Goal: Complete application form: Complete application form

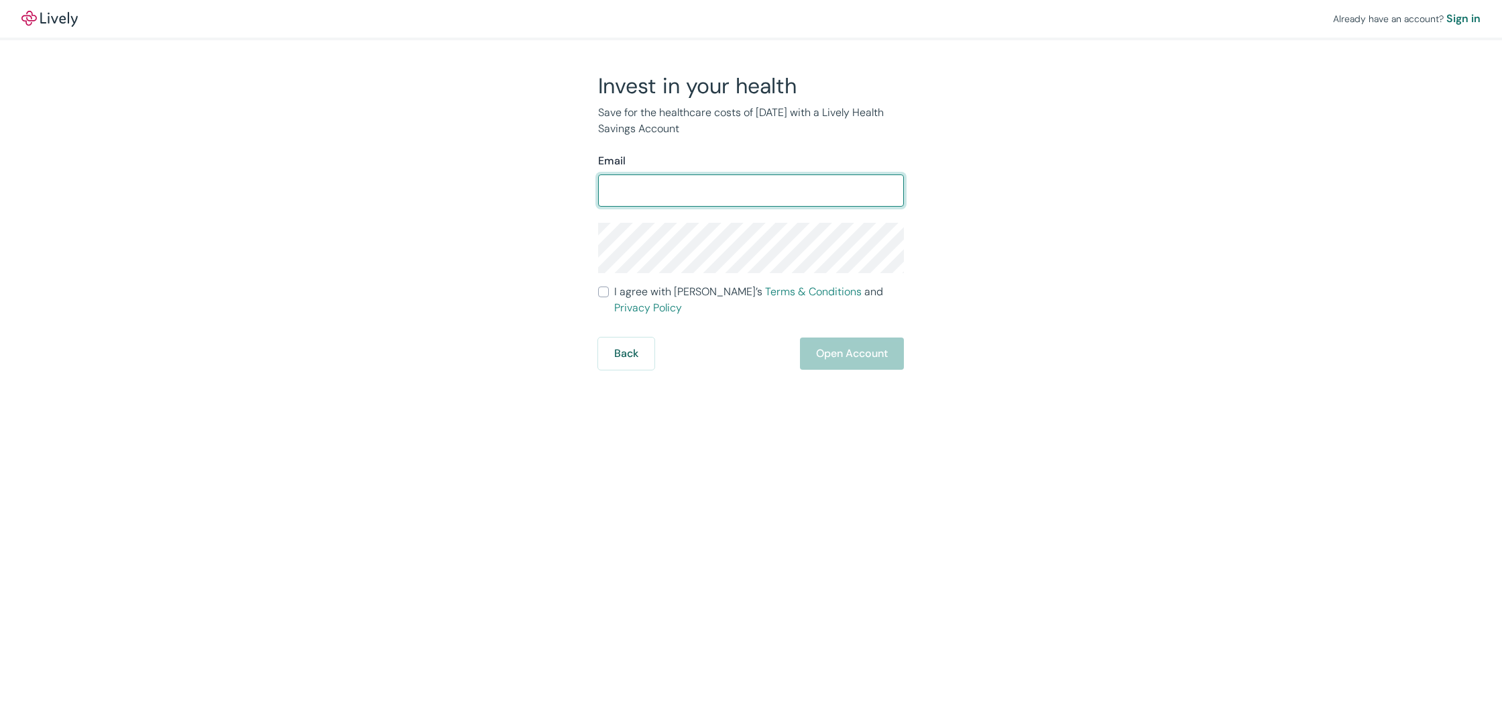
click at [610, 189] on input "Email" at bounding box center [751, 190] width 306 height 27
type input "dholmesstl@gmail.com"
click at [498, 269] on div "Invest in your health Save for the healthcare costs of tomorrow with a Lively H…" at bounding box center [743, 220] width 644 height 297
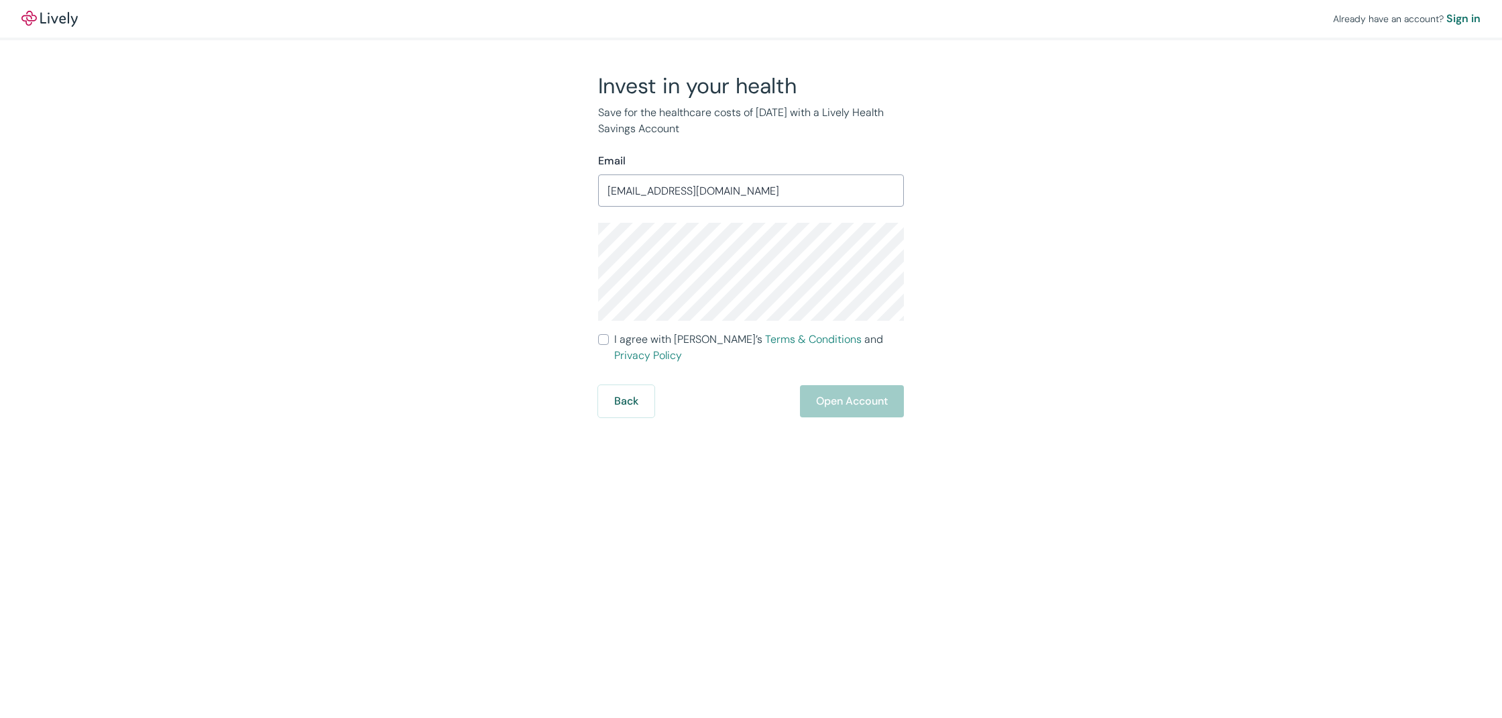
click at [604, 336] on input "I agree with Lively’s Terms & Conditions and Privacy Policy" at bounding box center [603, 339] width 11 height 11
checkbox input "true"
click at [871, 386] on button "Open Account" at bounding box center [852, 401] width 104 height 32
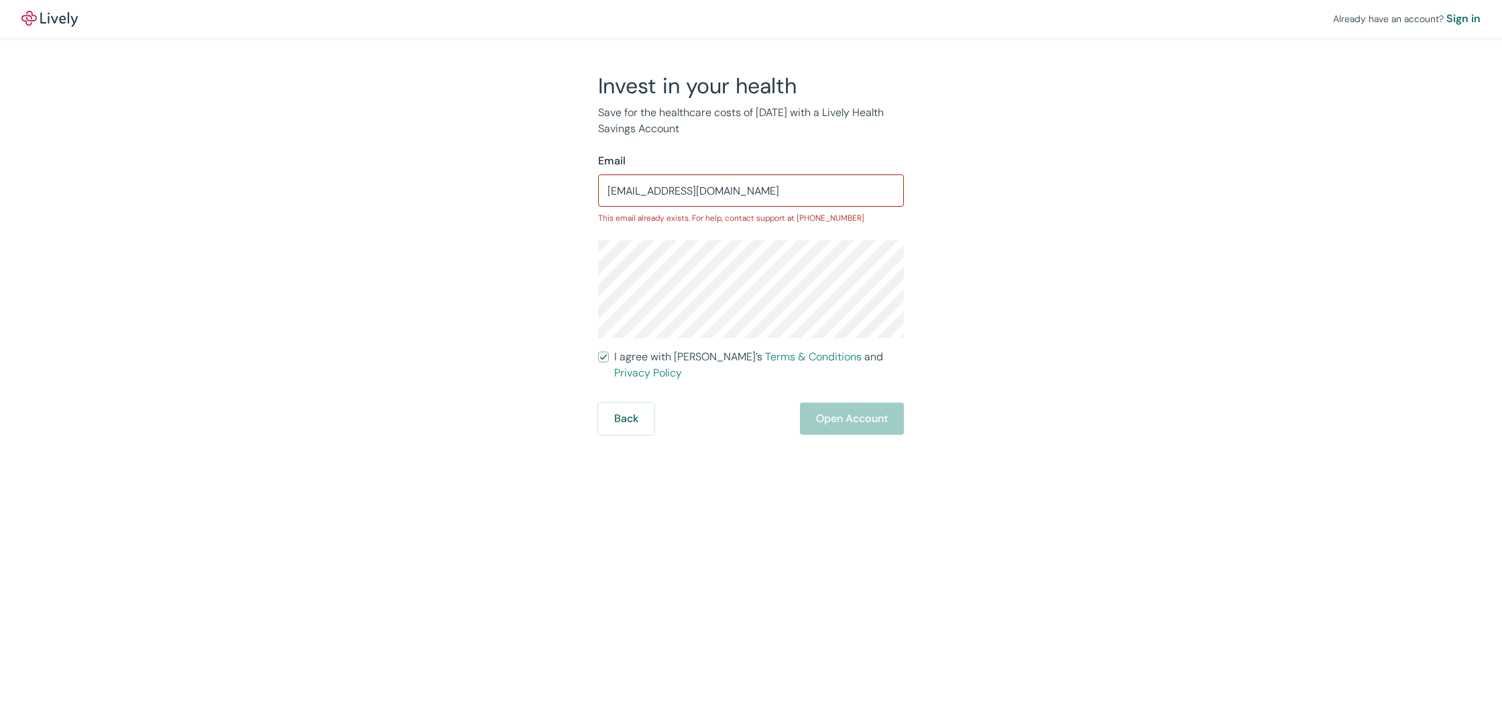
click at [723, 189] on input "dholmesstl@gmail.com" at bounding box center [751, 190] width 306 height 27
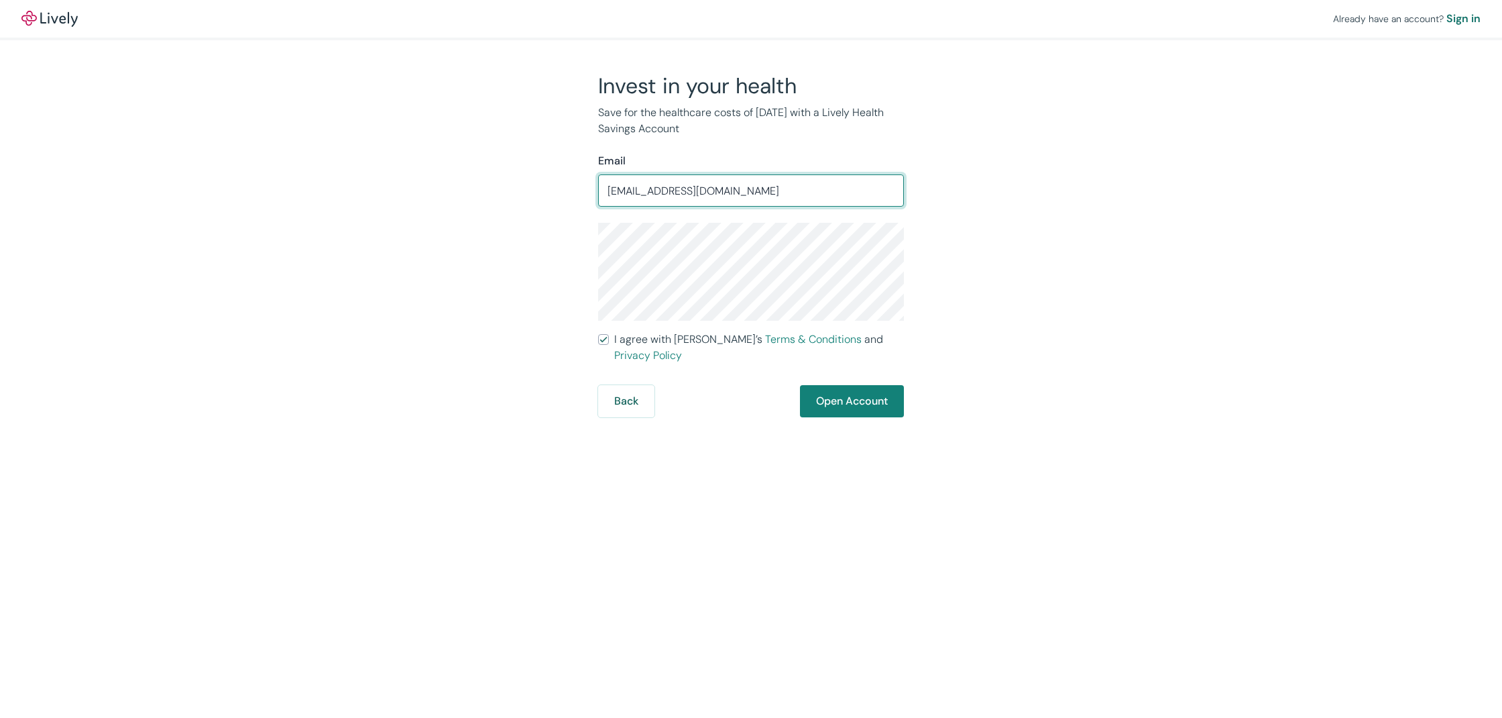
type input "[EMAIL_ADDRESS][DOMAIN_NAME]"
click at [526, 458] on div "Already have an account? Sign in Invest in your health Save for the healthcare …" at bounding box center [751, 359] width 1502 height 718
click at [855, 390] on button "Open Account" at bounding box center [852, 401] width 104 height 32
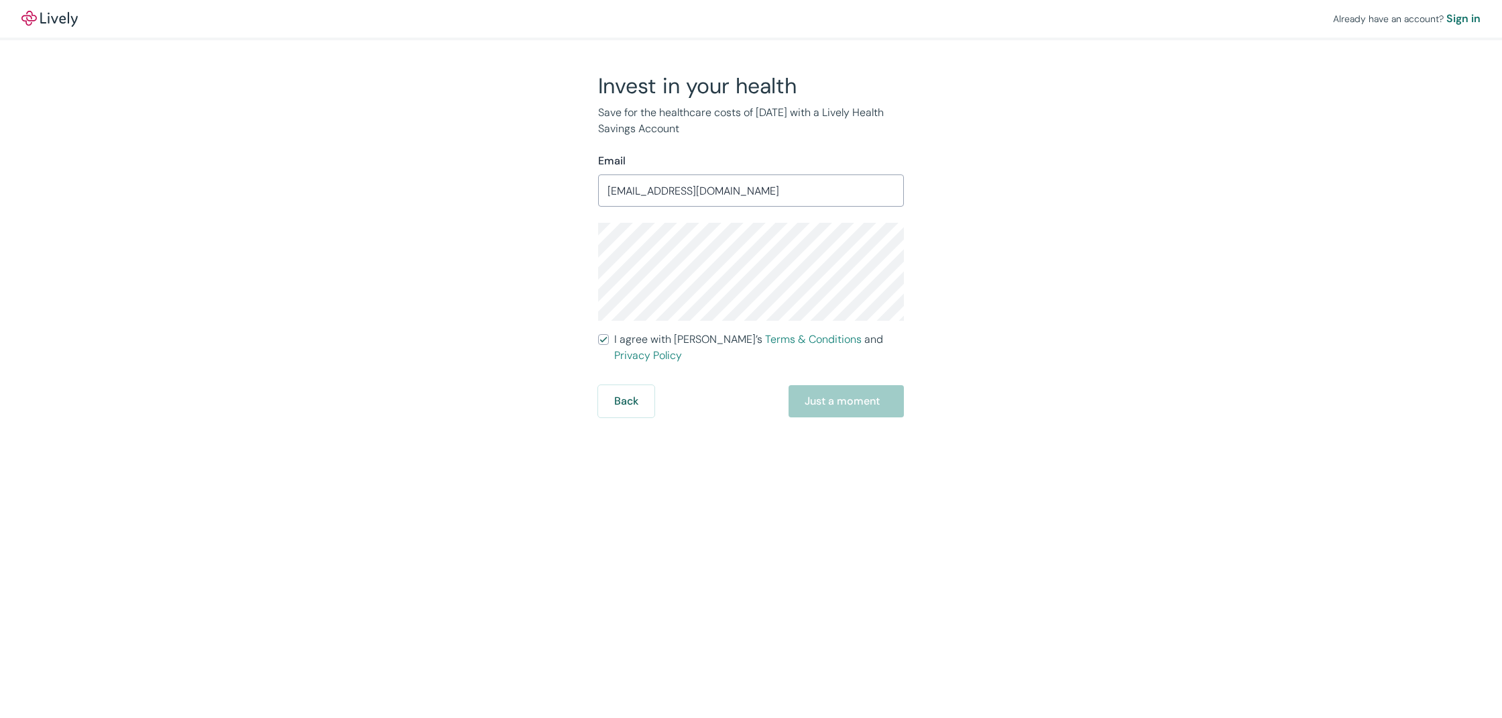
scroll to position [0, 0]
click at [853, 390] on div "Back Just a moment" at bounding box center [751, 401] width 306 height 32
click at [629, 386] on button "Back" at bounding box center [626, 401] width 56 height 32
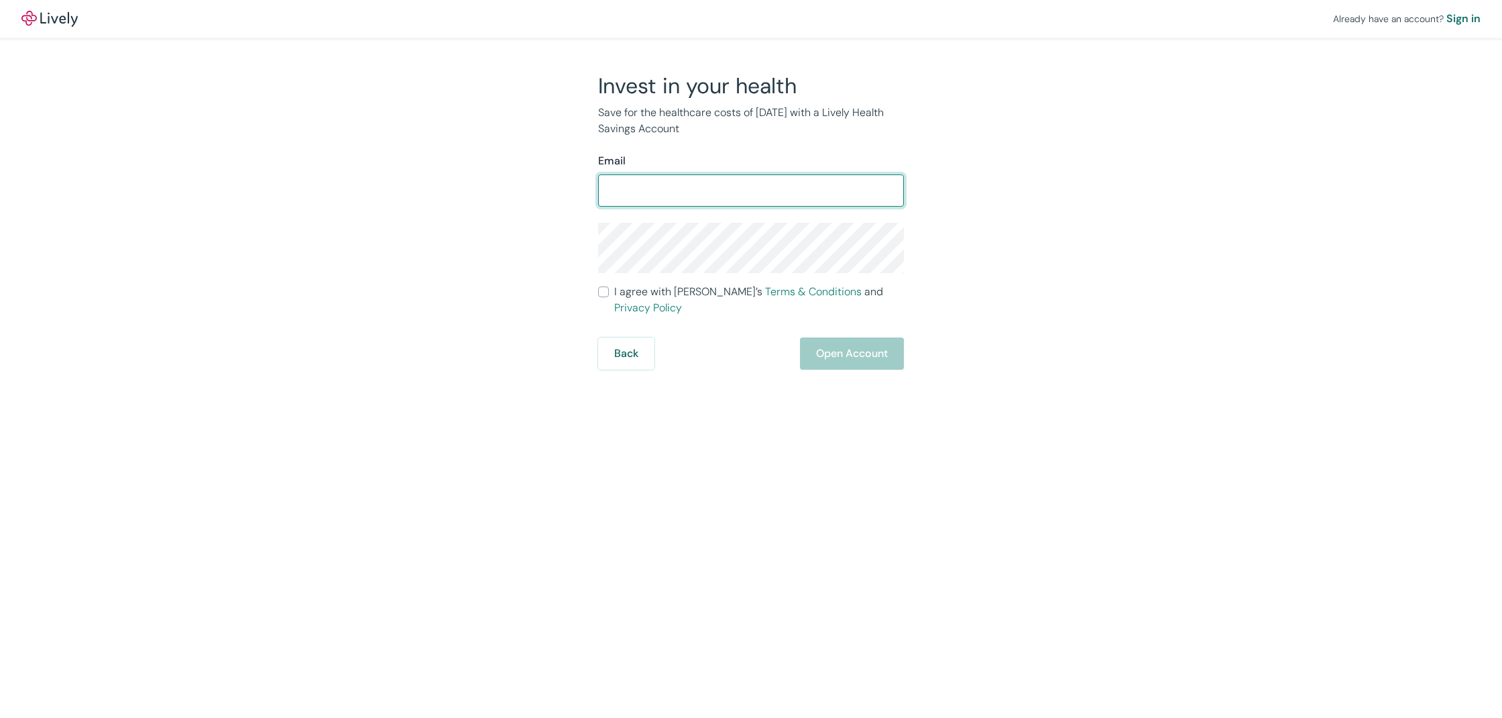
type input "[EMAIL_ADDRESS][DOMAIN_NAME]"
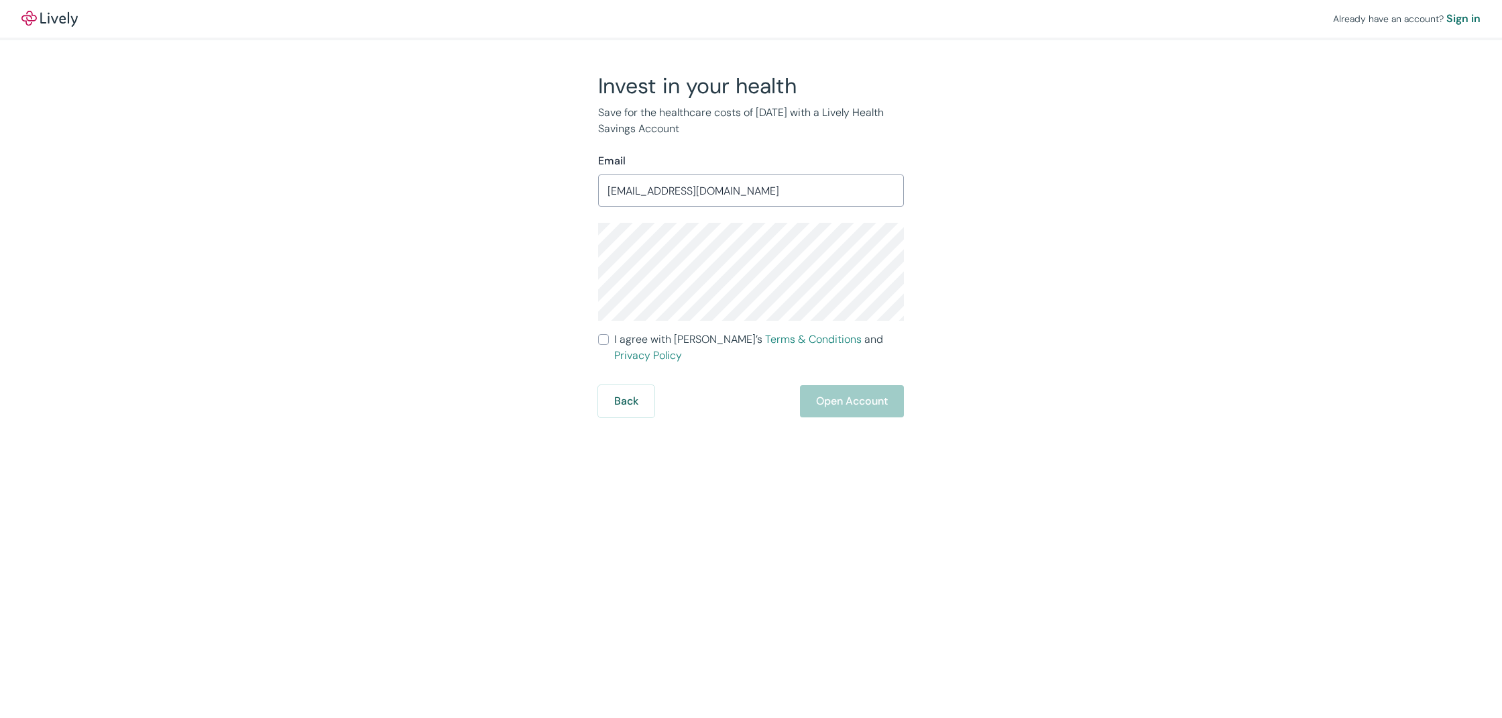
click at [604, 340] on input "I agree with Lively’s Terms & Conditions and Privacy Policy" at bounding box center [603, 339] width 11 height 11
checkbox input "true"
click at [845, 385] on button "Open Account" at bounding box center [852, 401] width 104 height 32
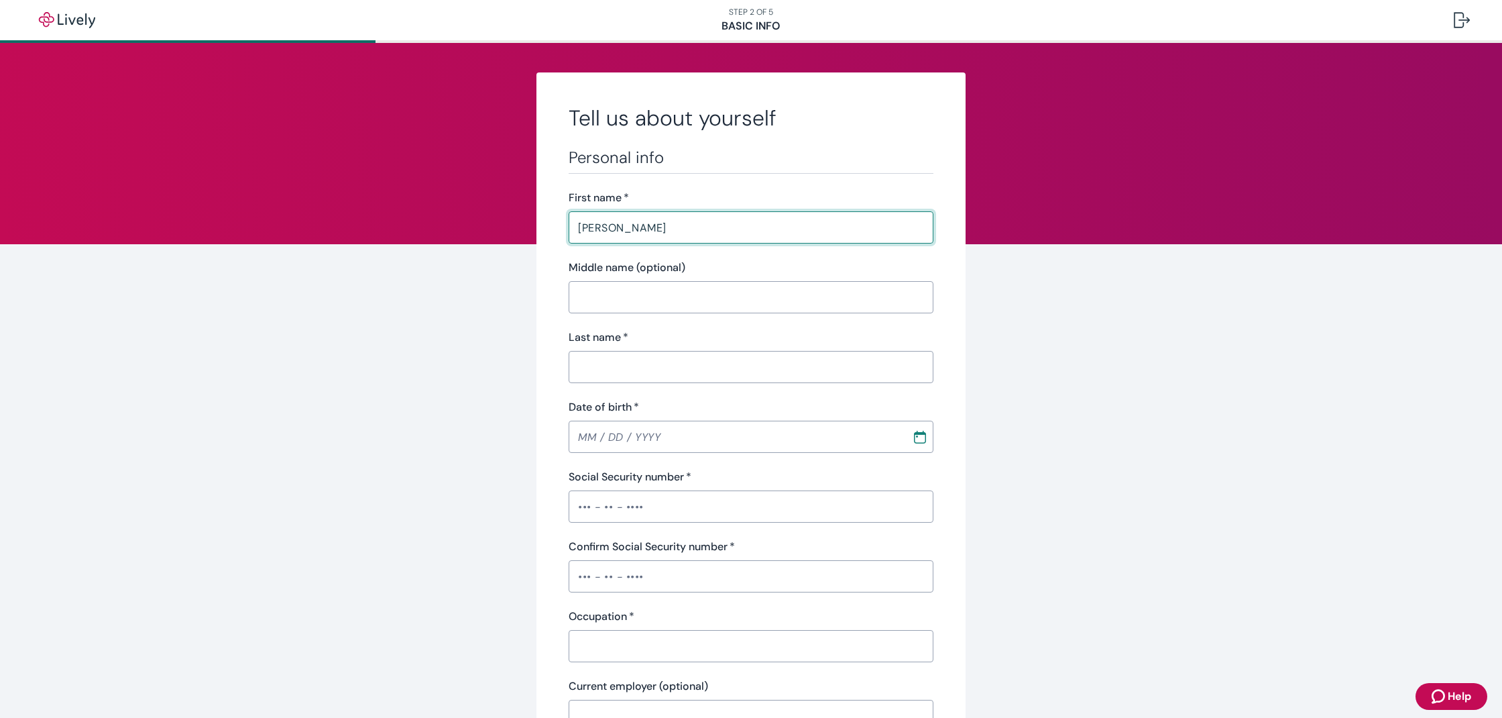
type input "[PERSON_NAME]"
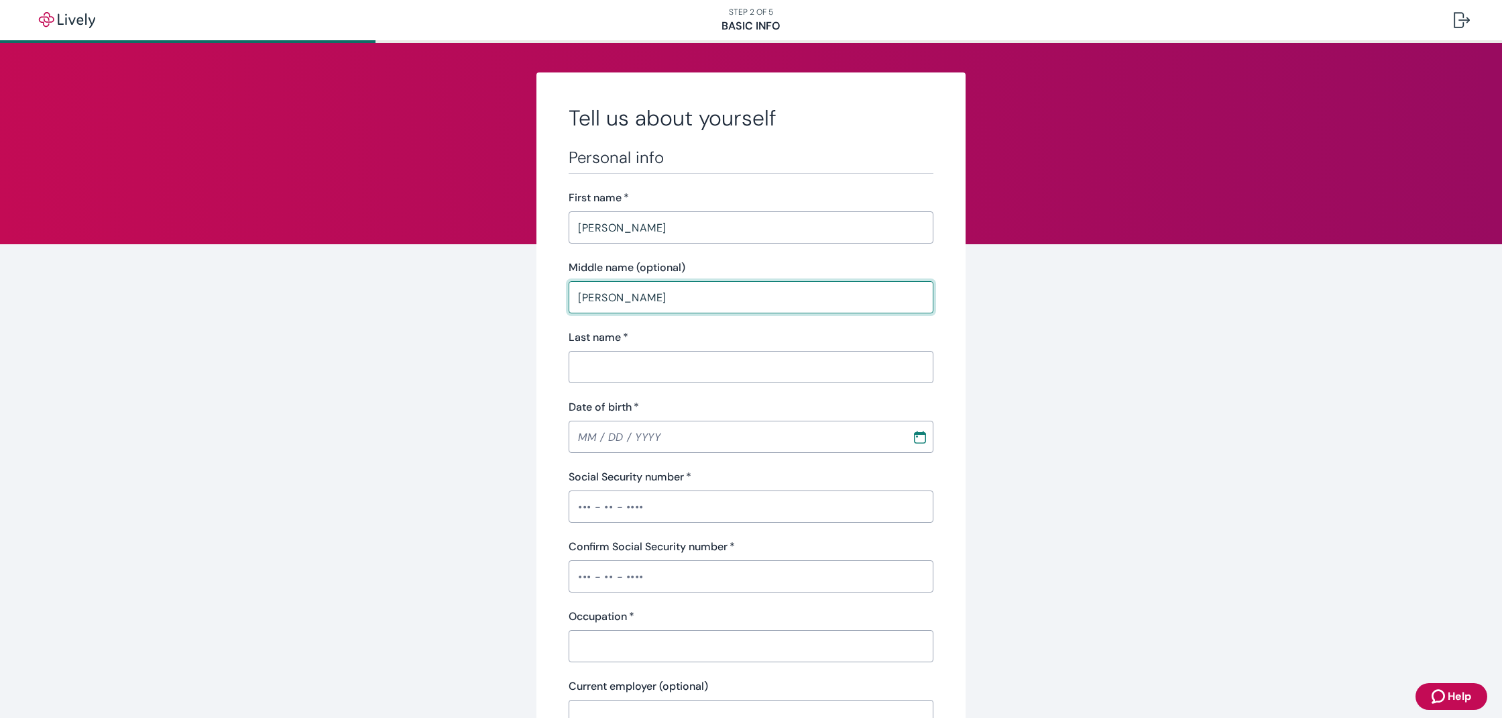
type input "[PERSON_NAME]"
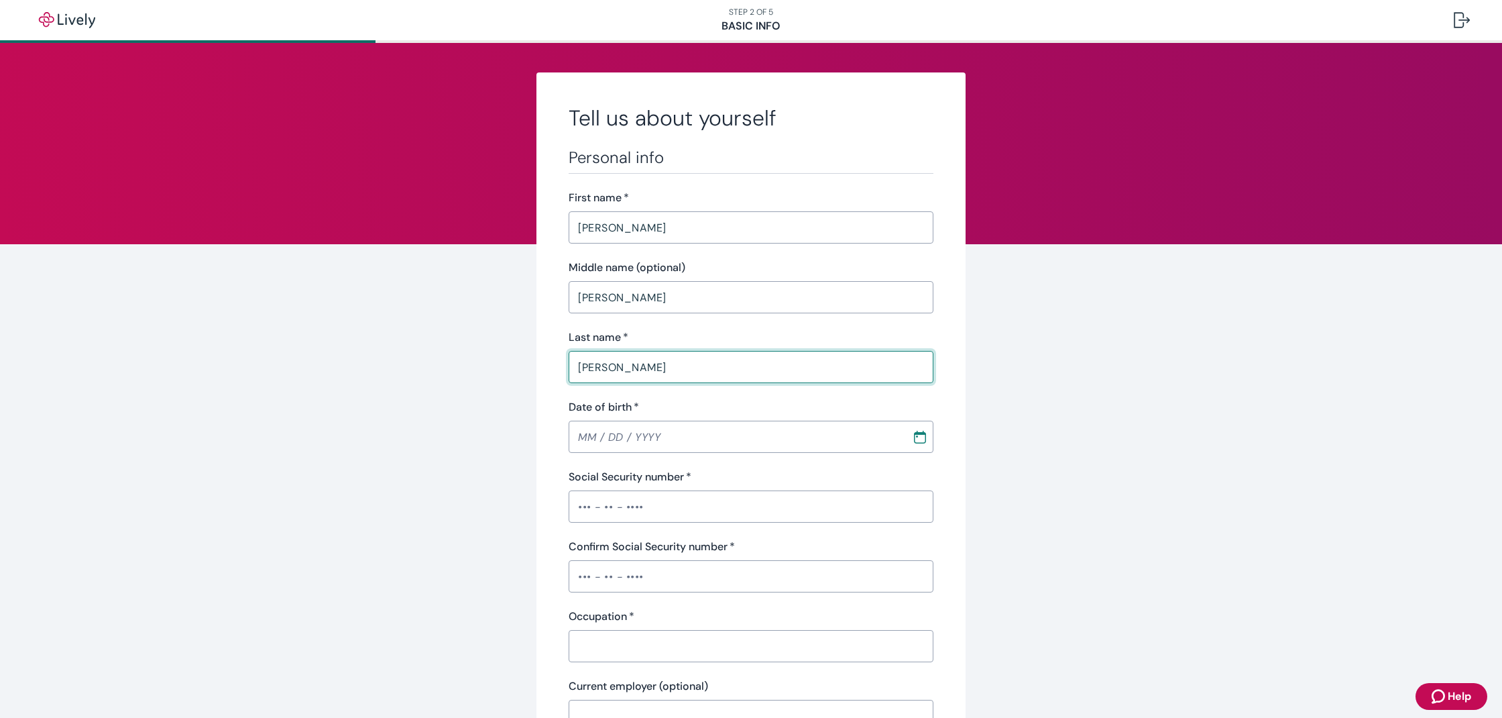
type input "[PERSON_NAME]"
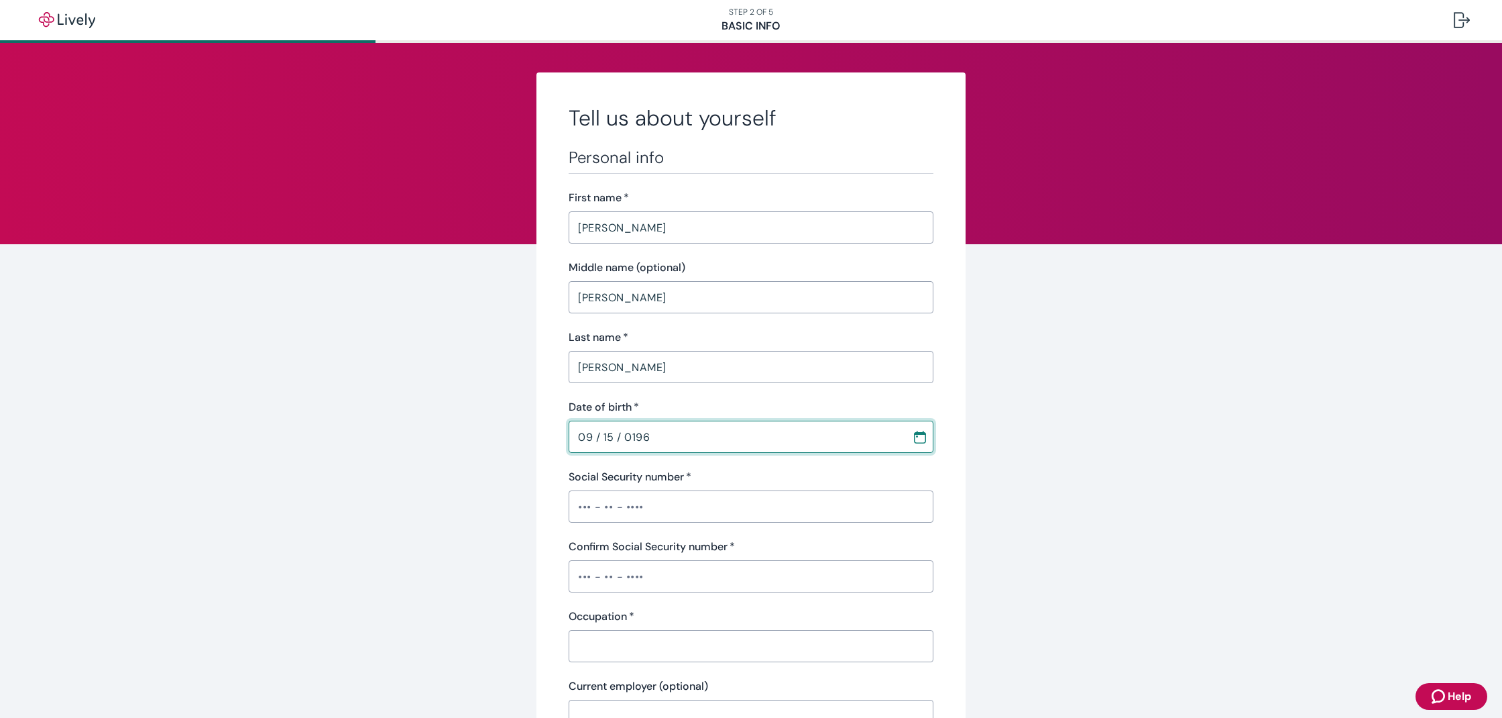
type input "[DATE]"
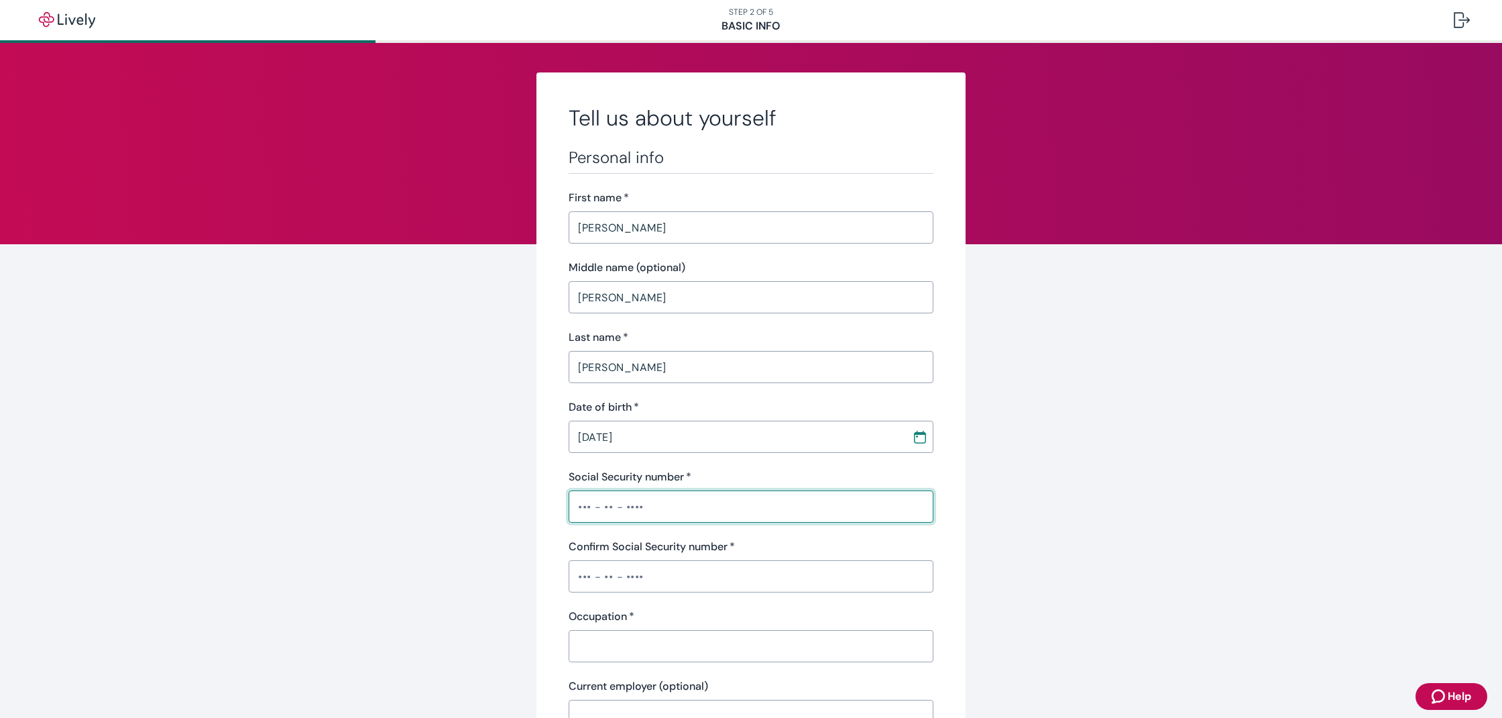
click at [578, 499] on input "Social Security number   *" at bounding box center [751, 506] width 365 height 27
type input "•••-••-6996"
click at [574, 573] on input "Confirm Social Security number   *" at bounding box center [751, 576] width 365 height 27
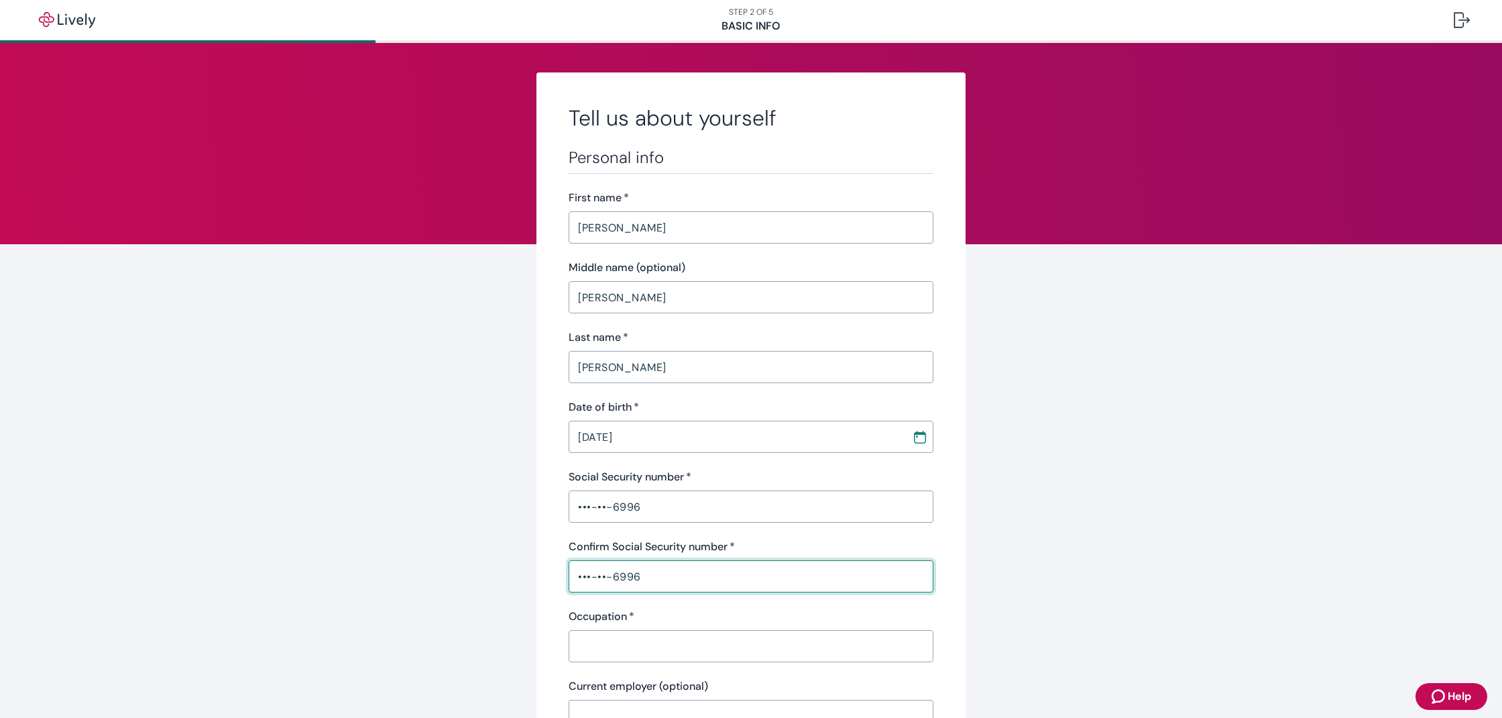
type input "•••-••-6996"
click at [578, 647] on input "Occupation   *" at bounding box center [751, 646] width 365 height 27
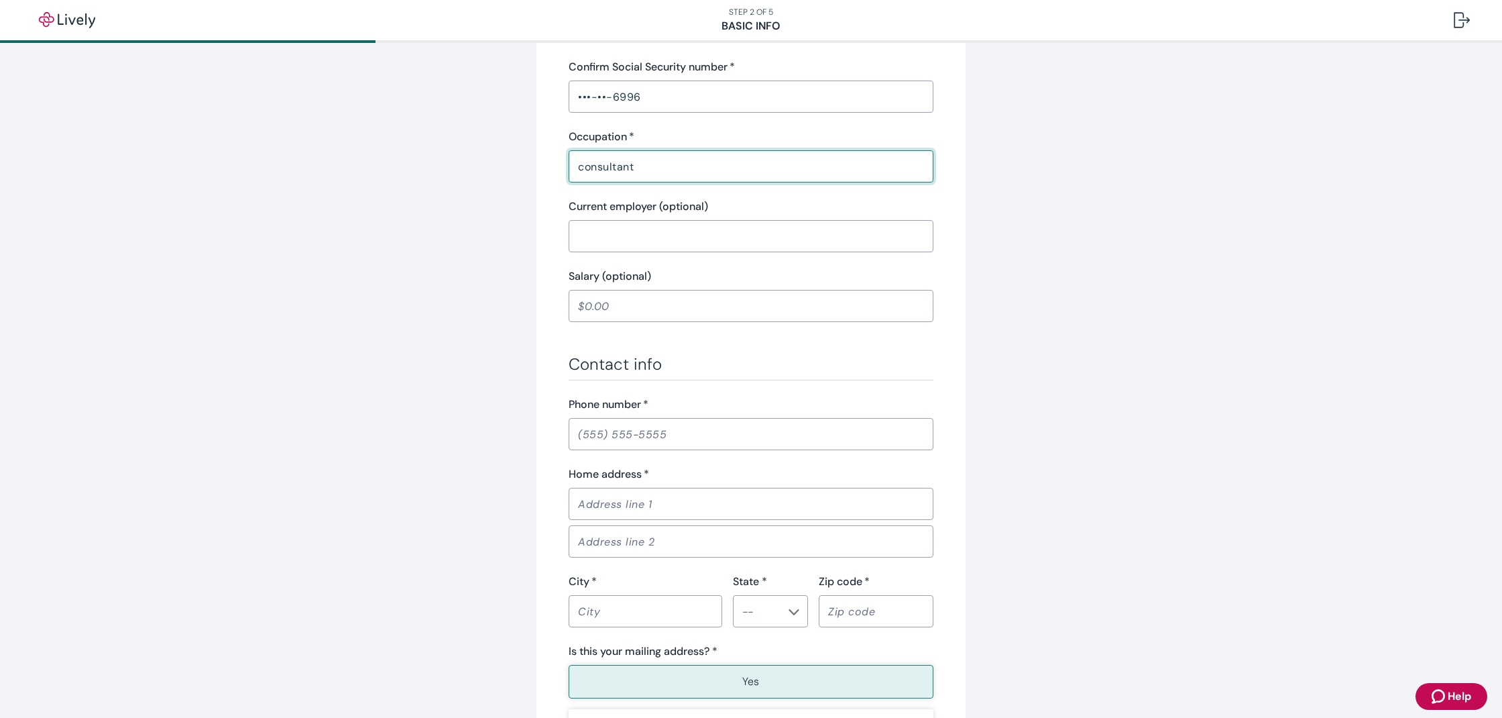
scroll to position [539, 0]
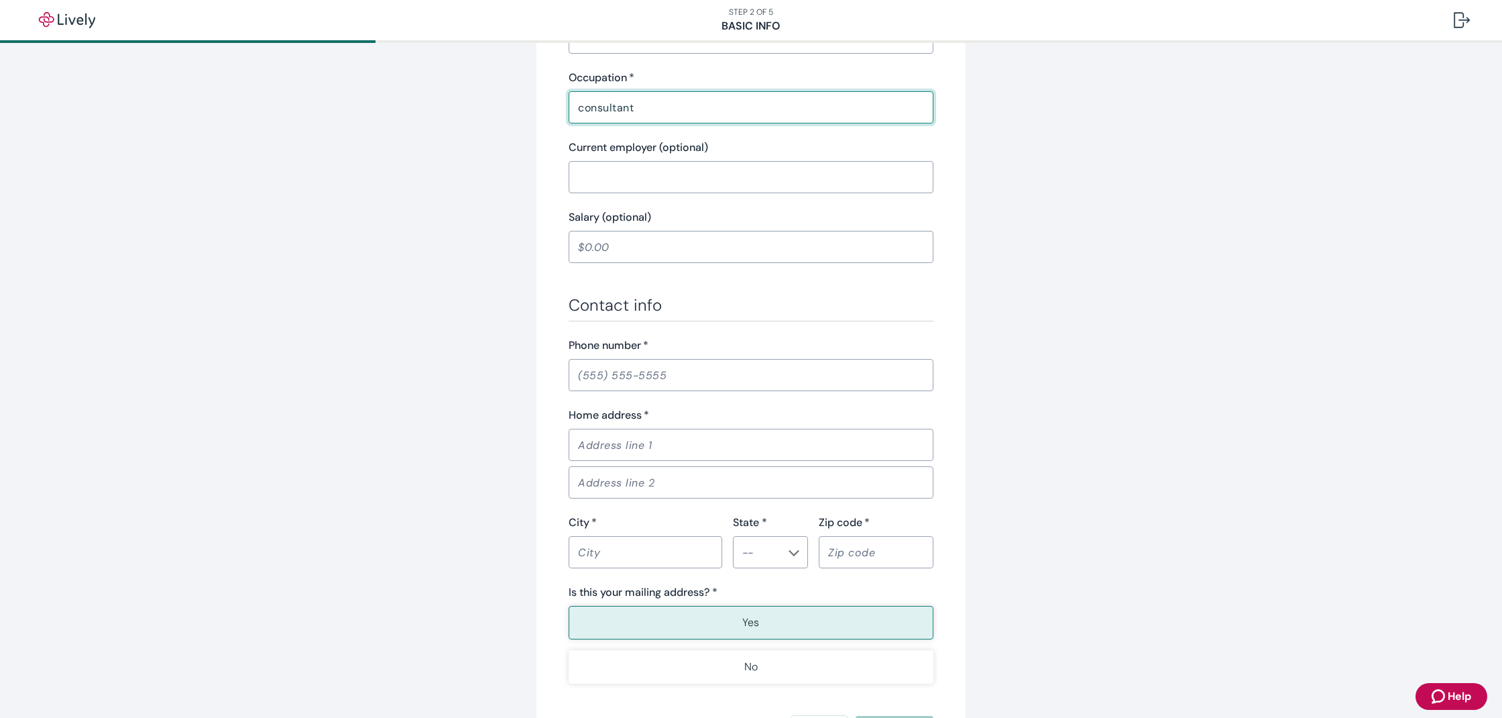
type input "consultant"
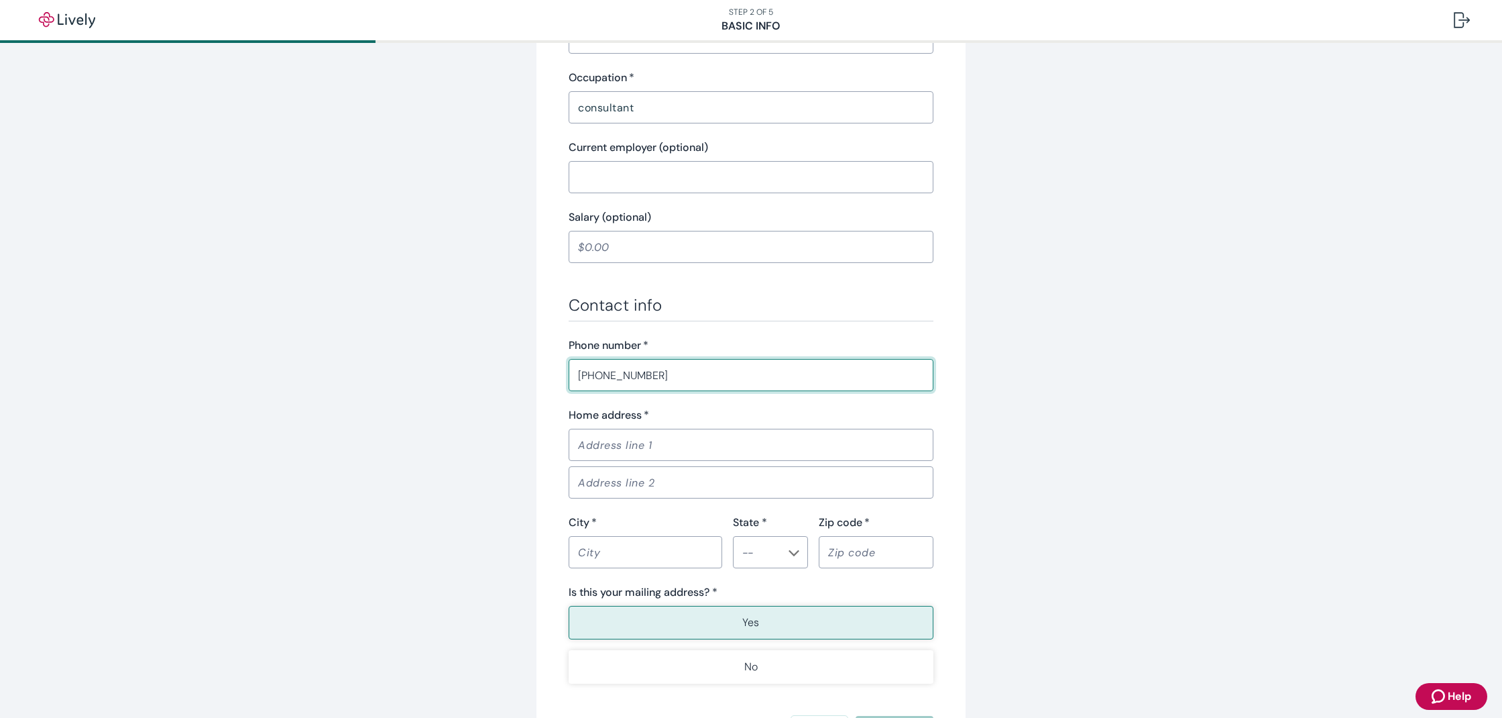
type input "(314) 517-7684"
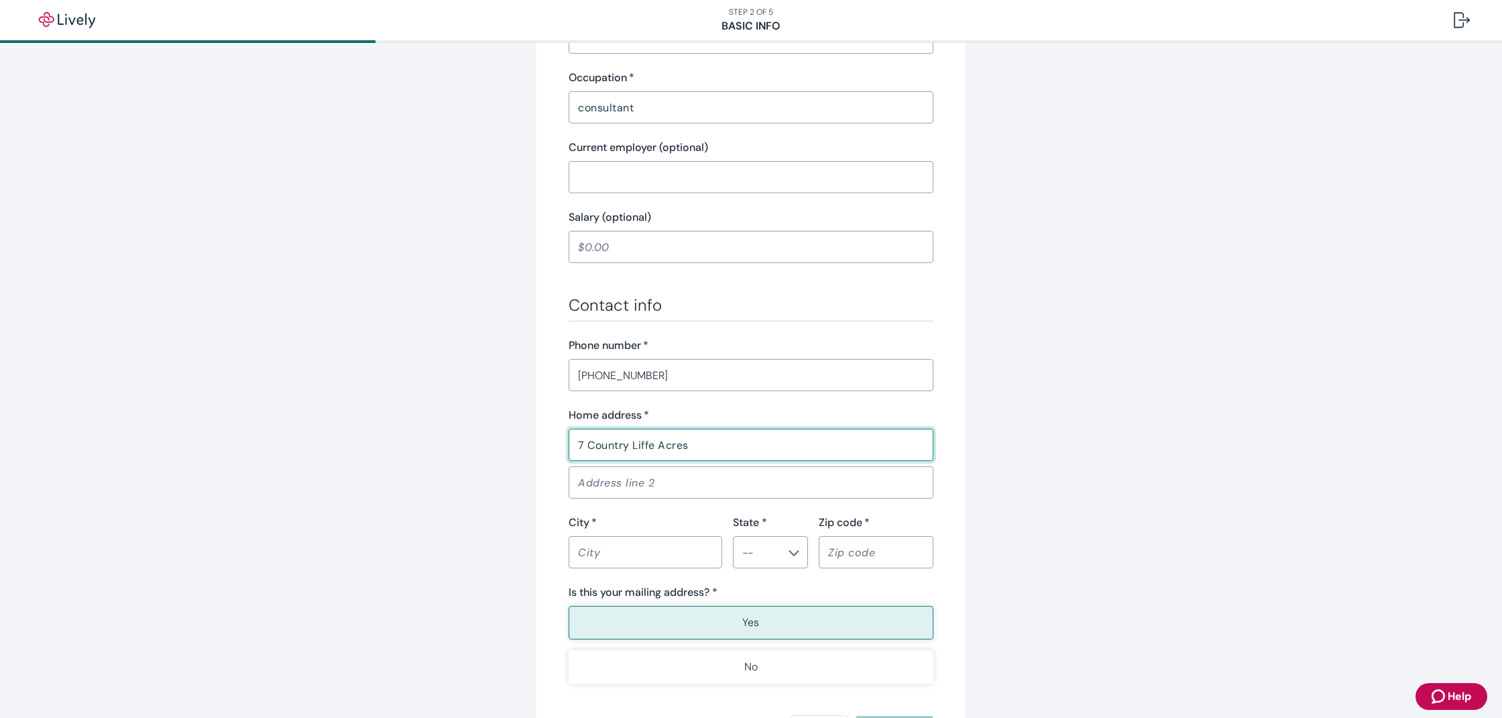
type input "7 Country Liffe Acres"
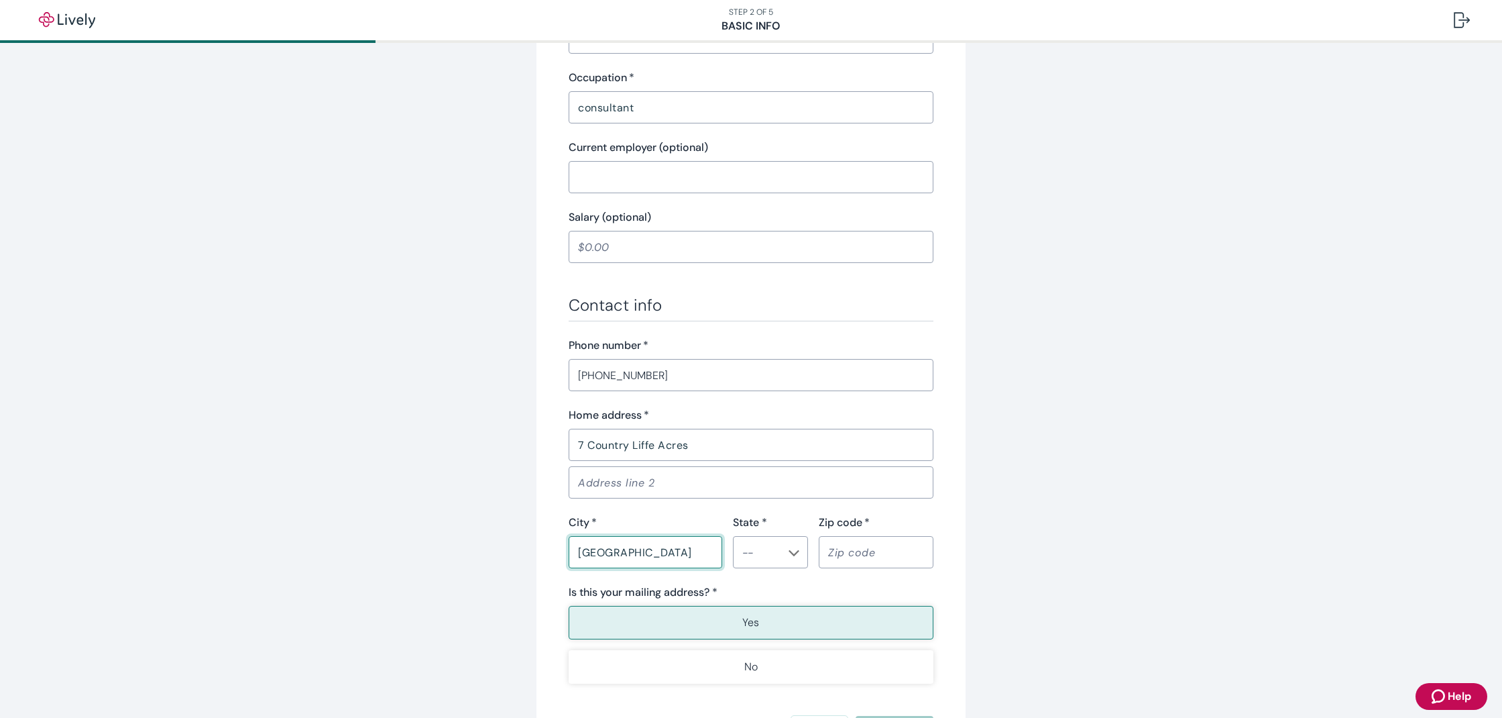
type input "St Louis"
click at [773, 548] on input "State *" at bounding box center [759, 552] width 45 height 19
drag, startPoint x: 767, startPoint y: 433, endPoint x: 771, endPoint y: 443, distance: 10.5
click at [767, 433] on li "MO" at bounding box center [770, 437] width 75 height 24
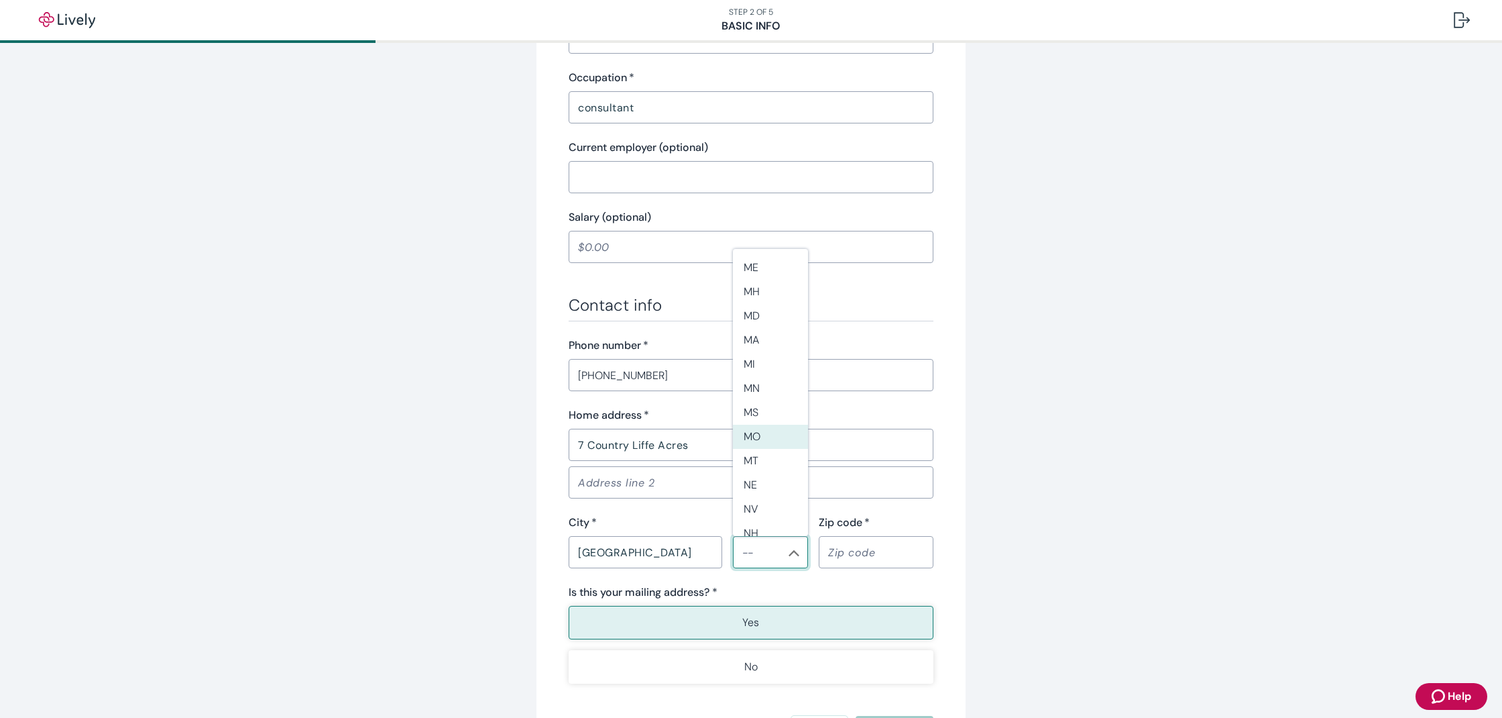
type input "MO"
type input "63131"
click at [757, 620] on p "Yes" at bounding box center [751, 622] width 17 height 16
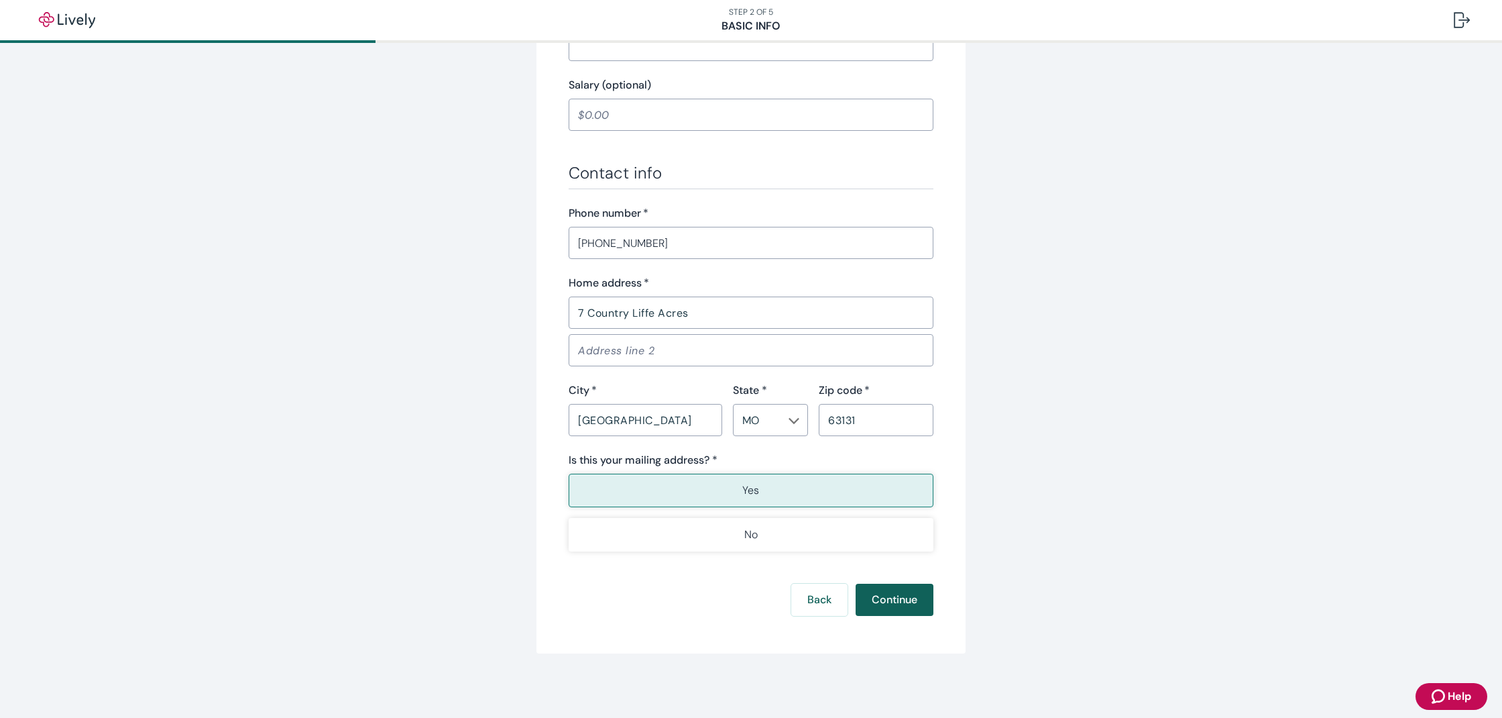
scroll to position [671, 0]
click at [895, 602] on button "Continue" at bounding box center [895, 600] width 78 height 32
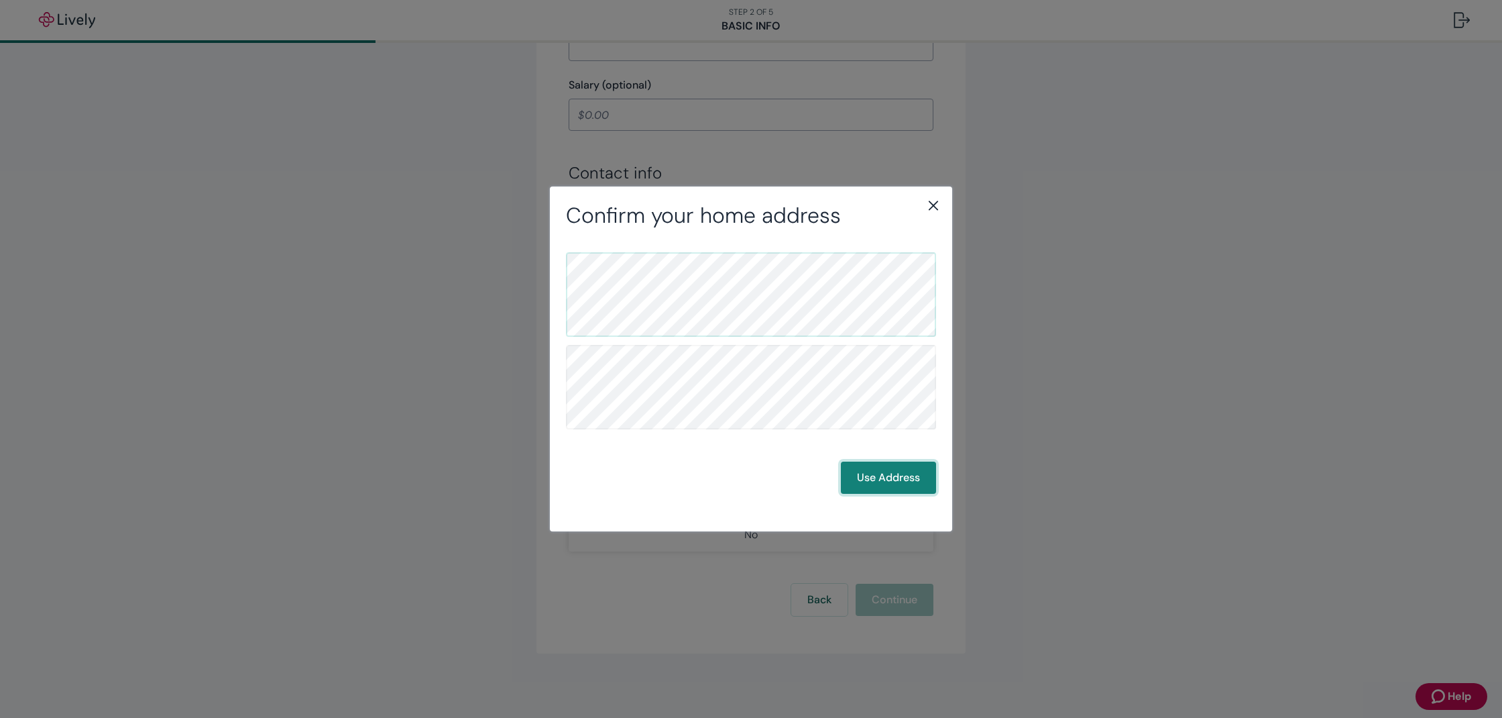
click at [883, 480] on button "Use Address" at bounding box center [888, 477] width 95 height 32
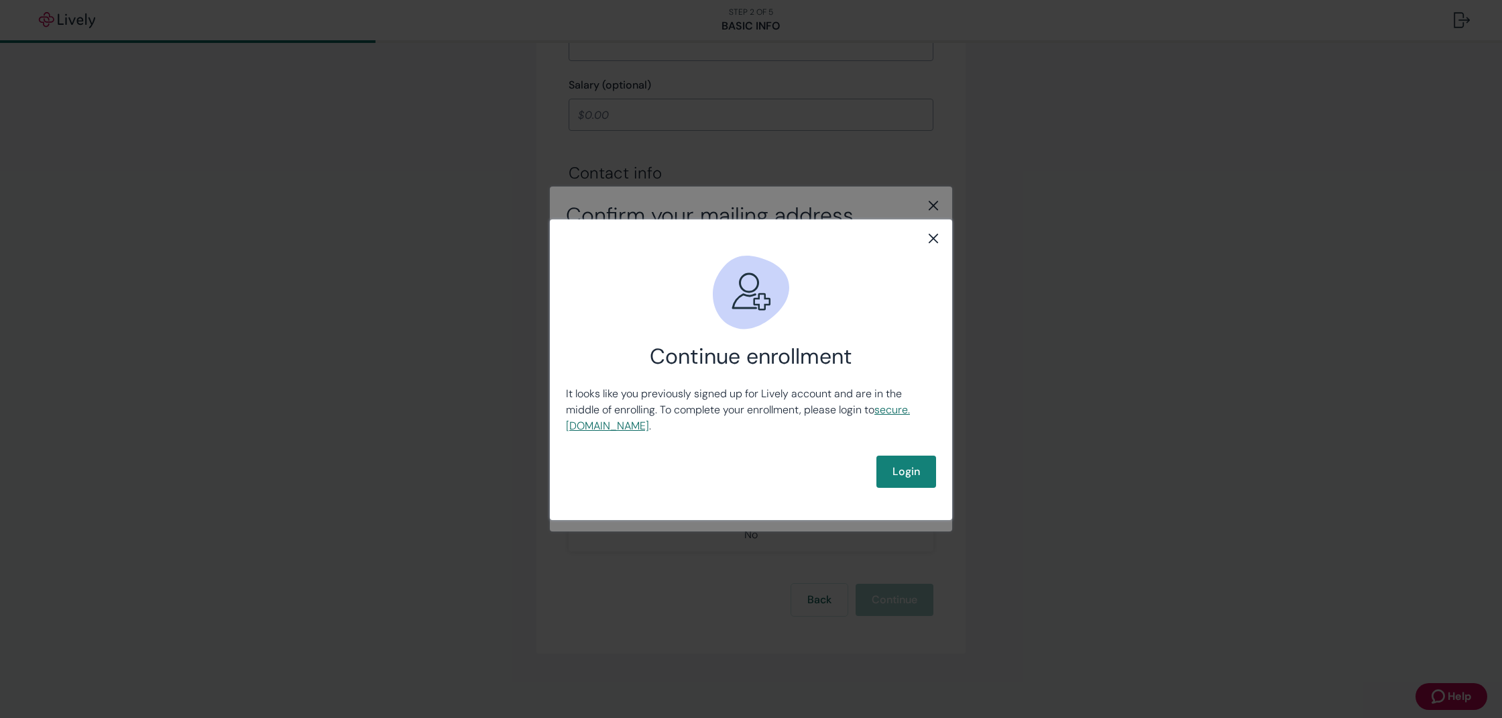
click at [626, 429] on link "secure .livelyme.com" at bounding box center [738, 417] width 344 height 30
